Goal: Task Accomplishment & Management: Complete application form

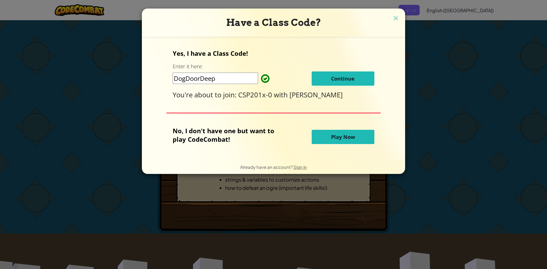
click at [343, 86] on button "Continue" at bounding box center [342, 78] width 63 height 14
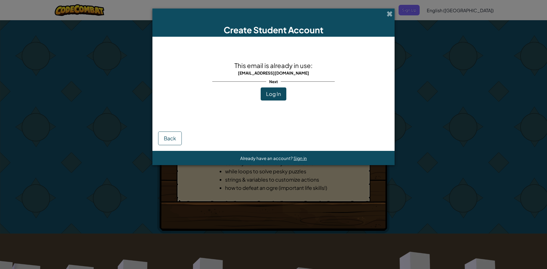
click at [279, 102] on div "This email is already in use: [EMAIL_ADDRESS][DOMAIN_NAME] Next Log In" at bounding box center [273, 80] width 122 height 76
click at [280, 99] on button "Log In" at bounding box center [273, 93] width 26 height 13
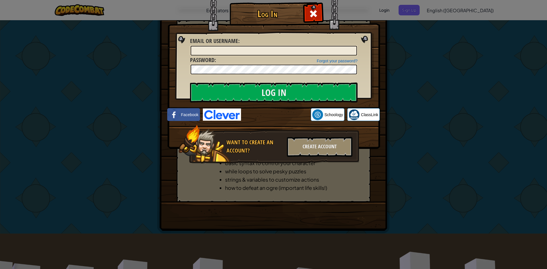
click at [403, 95] on div "Log In Unknown Error Email or Username : Forgot your password? Password : Log I…" at bounding box center [273, 134] width 547 height 269
